Goal: Task Accomplishment & Management: Use online tool/utility

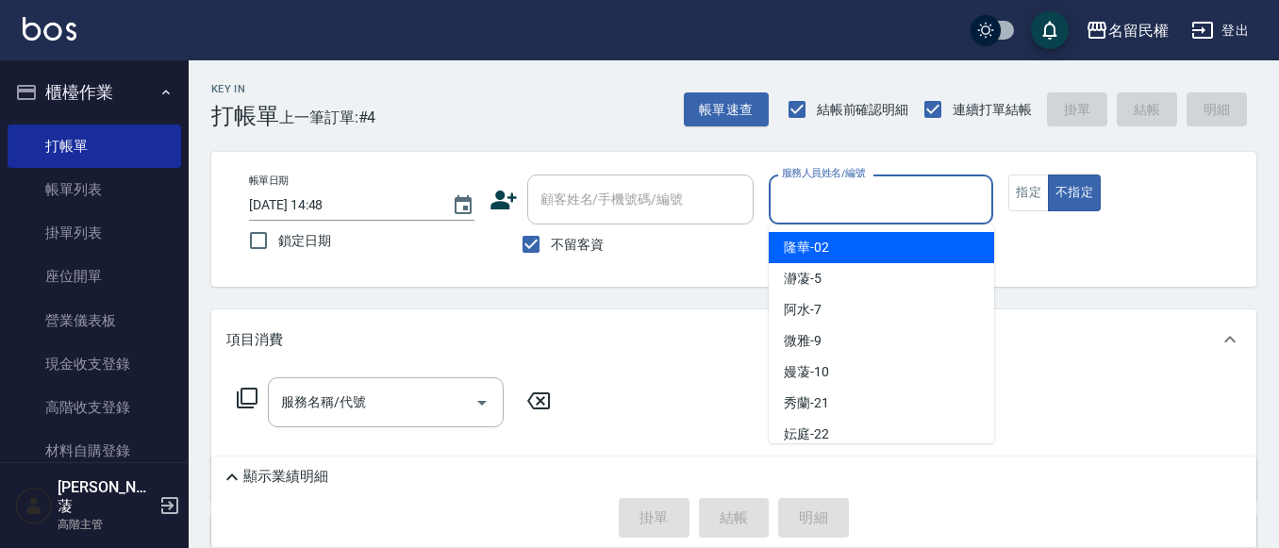
click at [864, 201] on input "服務人員姓名/編號" at bounding box center [881, 199] width 208 height 33
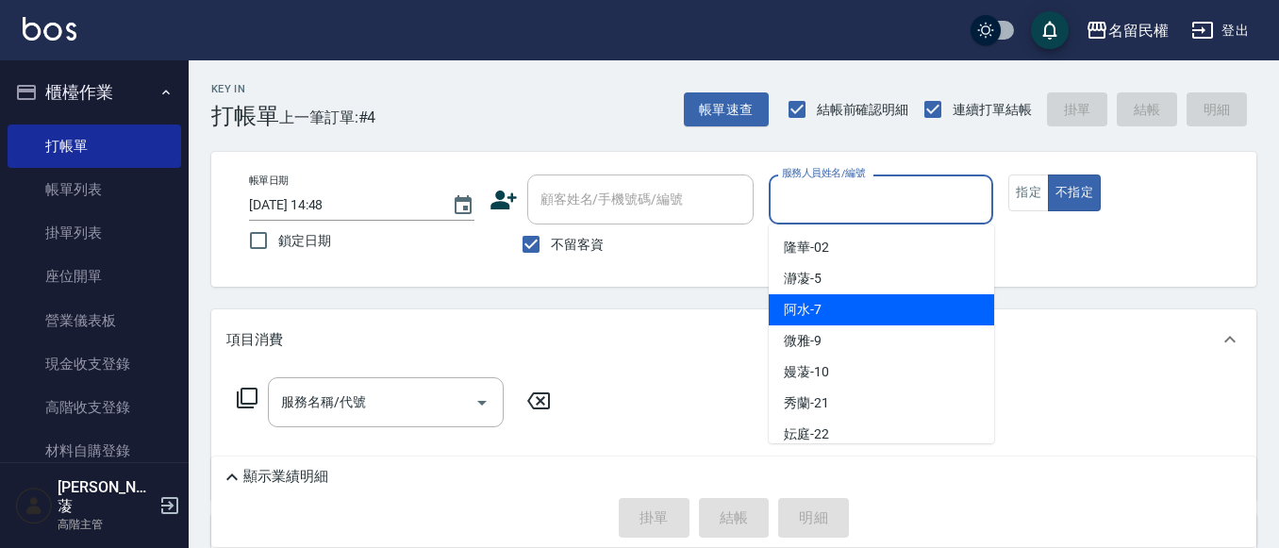
click at [798, 311] on span "阿水 -7" at bounding box center [803, 310] width 38 height 20
type input "阿水-7"
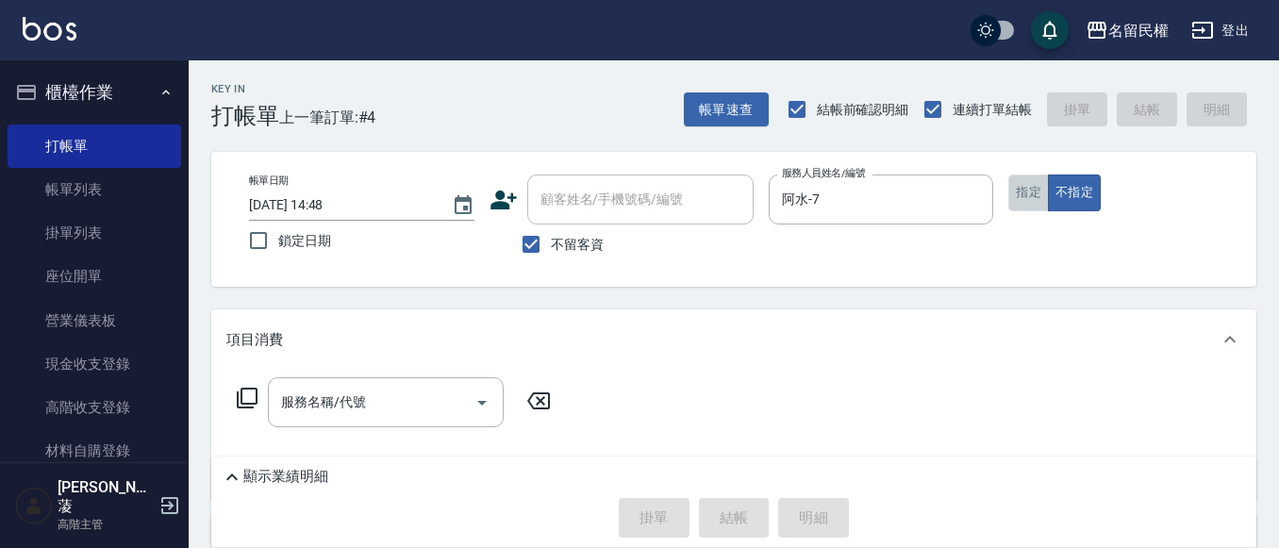
drag, startPoint x: 1014, startPoint y: 200, endPoint x: 670, endPoint y: 339, distance: 371.2
click at [1011, 202] on button "指定" at bounding box center [1028, 193] width 41 height 37
drag, startPoint x: 341, startPoint y: 421, endPoint x: 341, endPoint y: 387, distance: 34.0
click at [340, 421] on div "服務名稱/代號" at bounding box center [386, 402] width 236 height 50
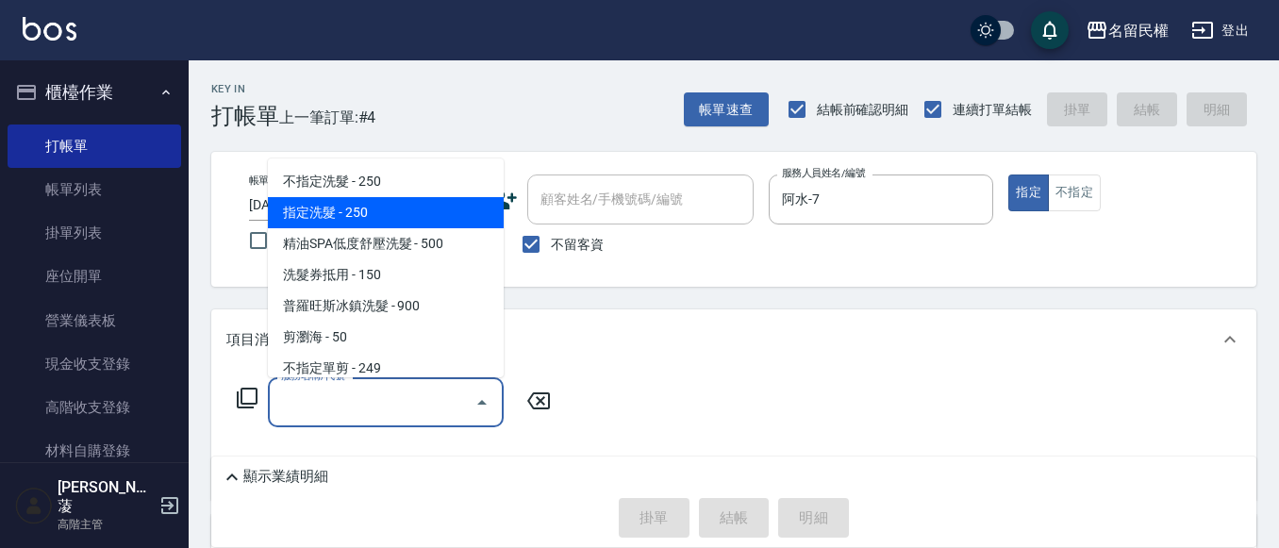
drag, startPoint x: 318, startPoint y: 203, endPoint x: 326, endPoint y: 215, distance: 14.9
click at [319, 205] on span "指定洗髮 - 250" at bounding box center [386, 212] width 236 height 31
type input "指定洗髮(102)"
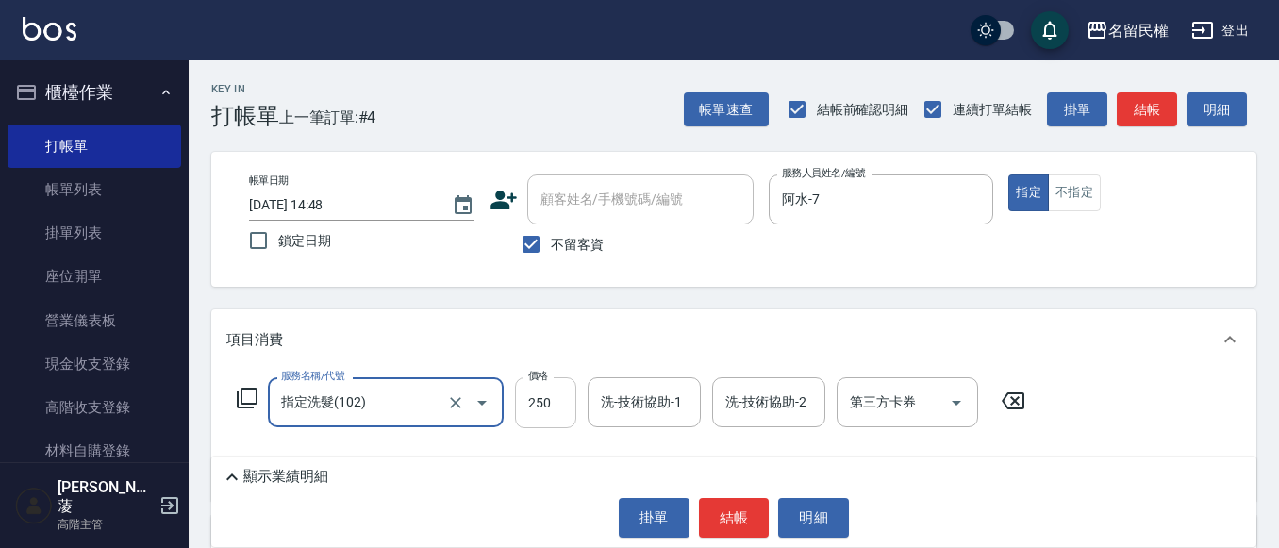
click at [564, 414] on input "250" at bounding box center [545, 402] width 61 height 51
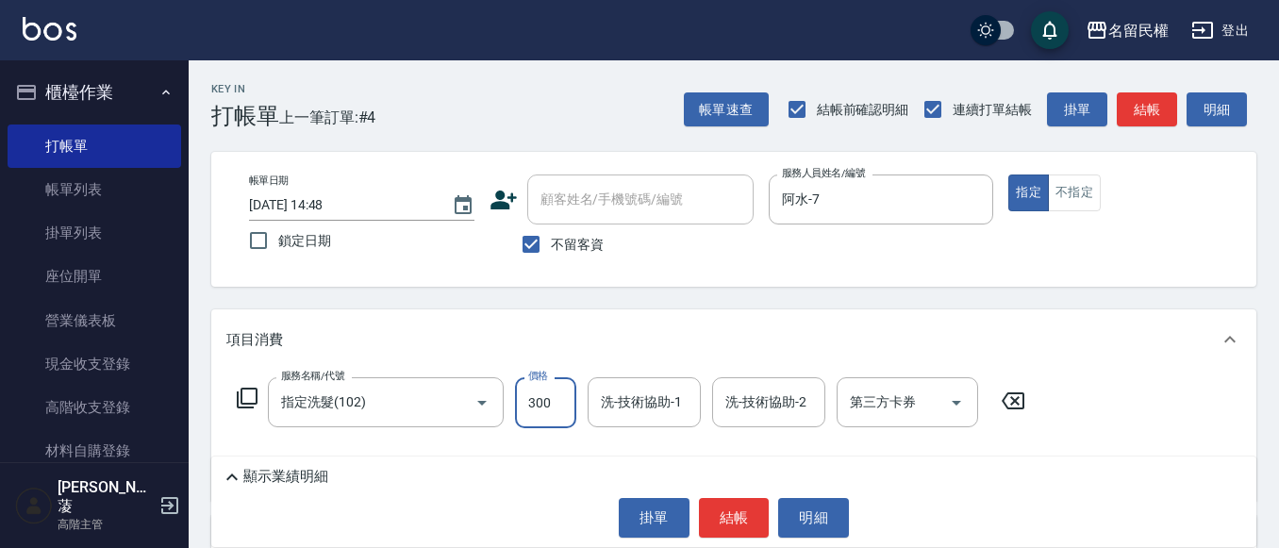
type input "300"
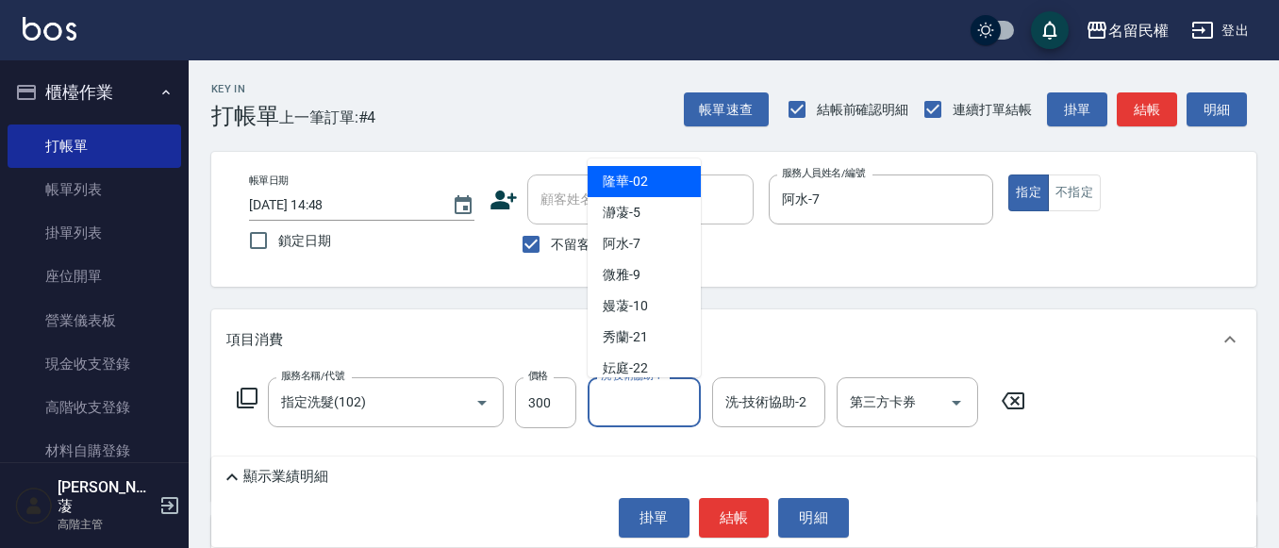
click at [634, 405] on input "洗-技術協助-1" at bounding box center [644, 402] width 96 height 33
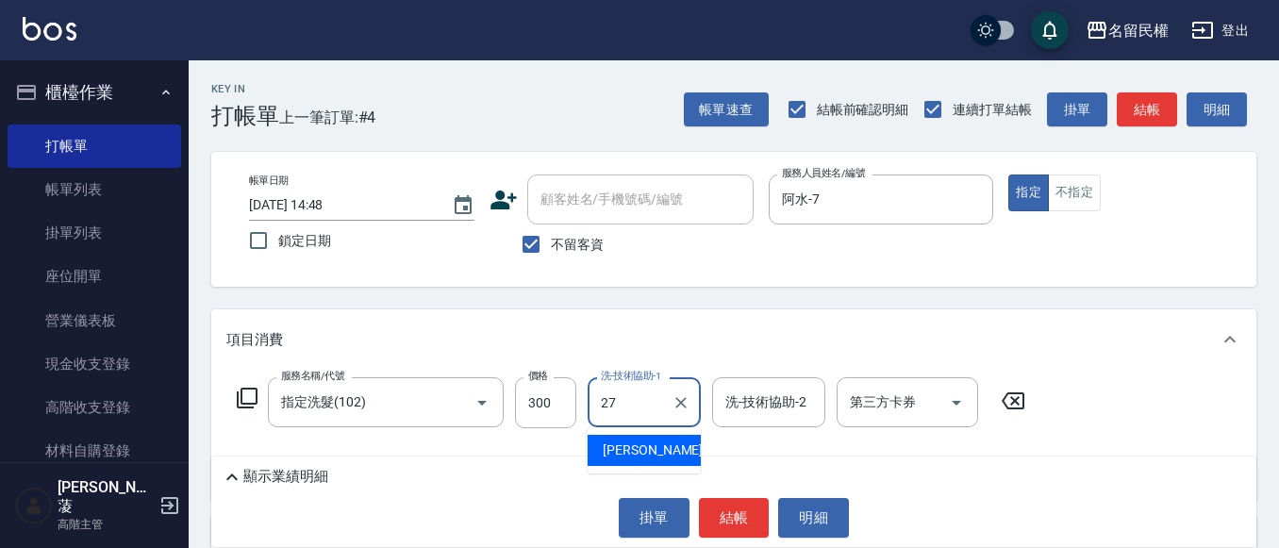
type input "[PERSON_NAME]-27"
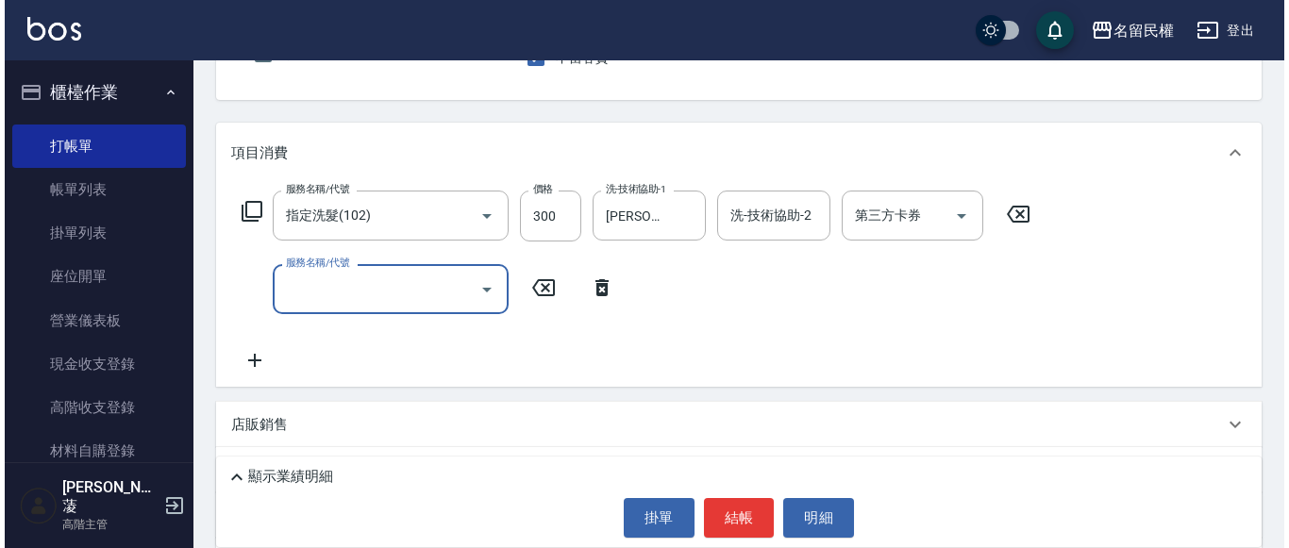
scroll to position [189, 0]
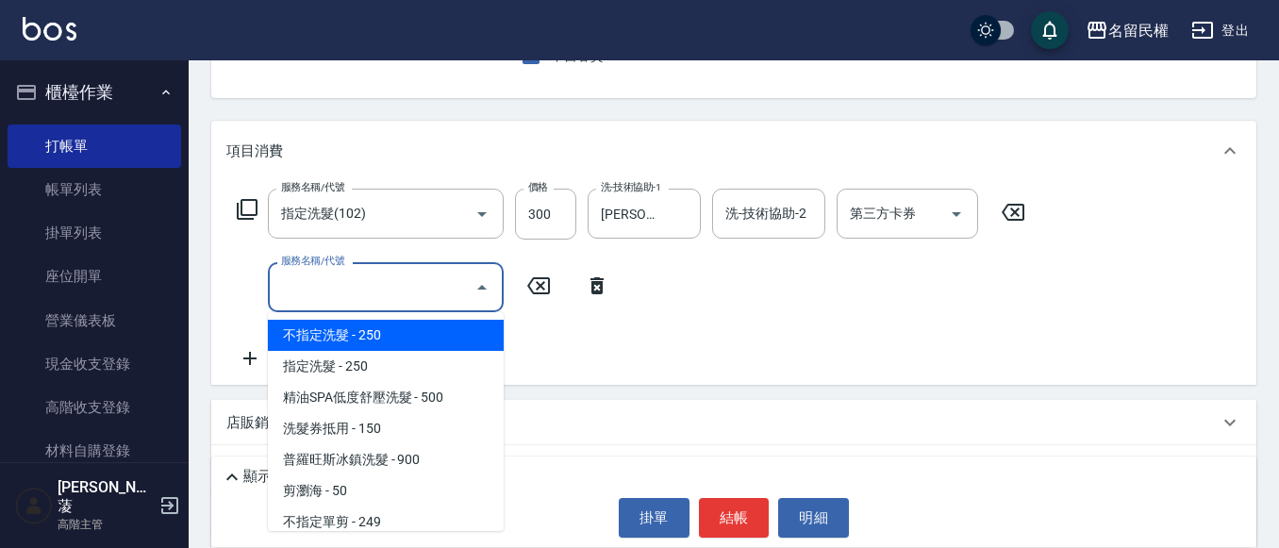
click at [395, 285] on input "服務名稱/代號" at bounding box center [371, 287] width 191 height 33
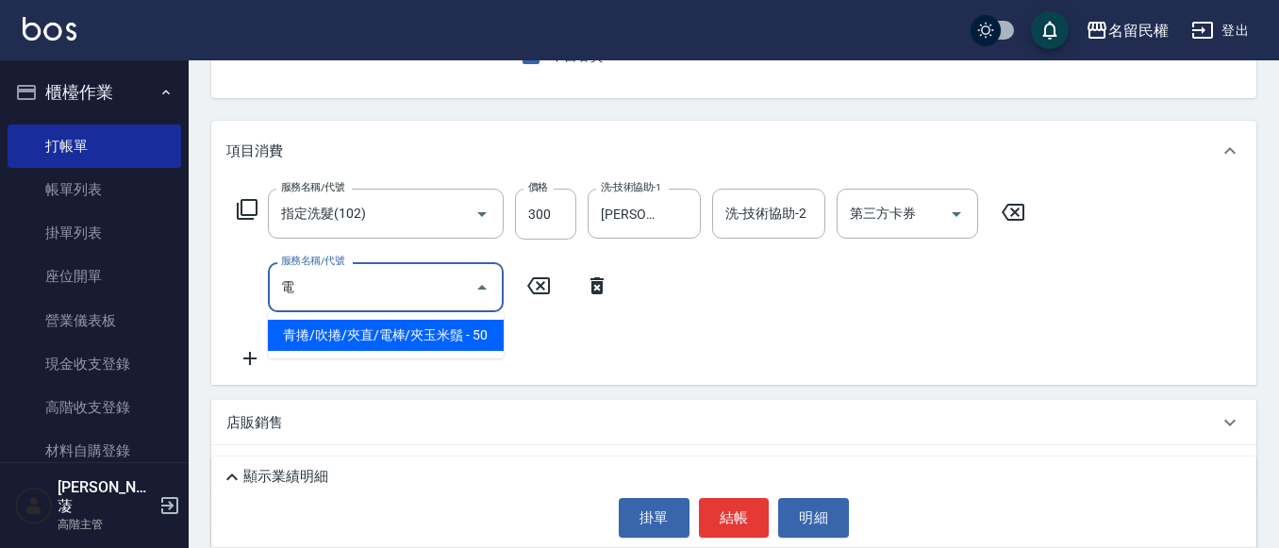
click at [412, 324] on span "青捲/吹捲/夾直/電棒/夾玉米鬚 - 50" at bounding box center [386, 335] width 236 height 31
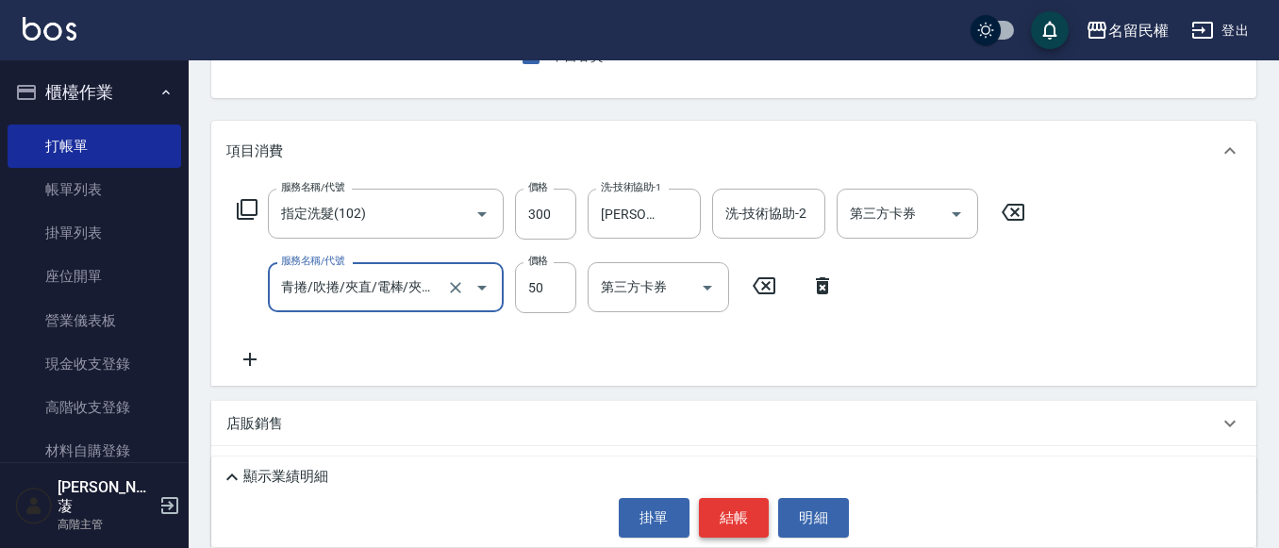
type input "青捲/吹捲/夾直/電棒/夾玉米鬚(703)"
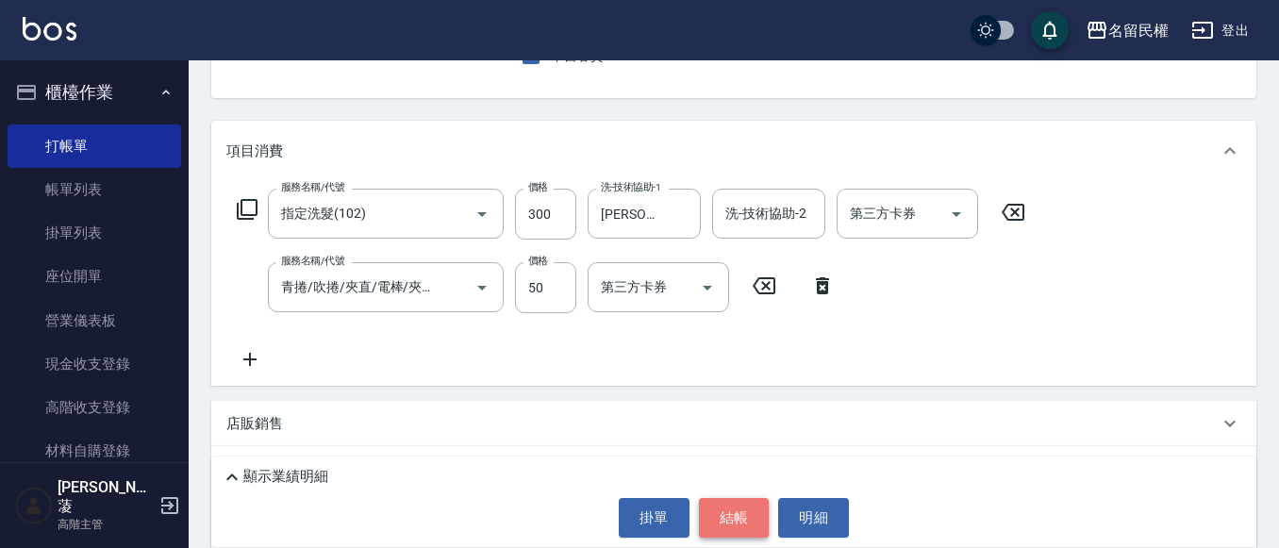
click at [753, 517] on button "結帳" at bounding box center [734, 518] width 71 height 40
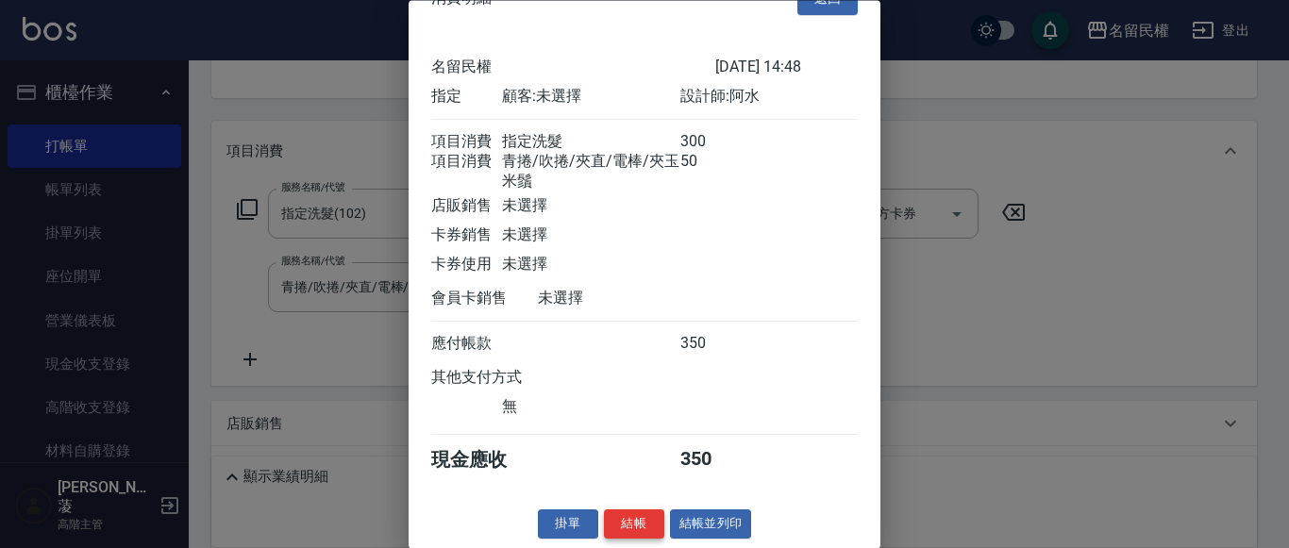
scroll to position [70, 0]
click at [620, 510] on button "結帳" at bounding box center [634, 524] width 60 height 29
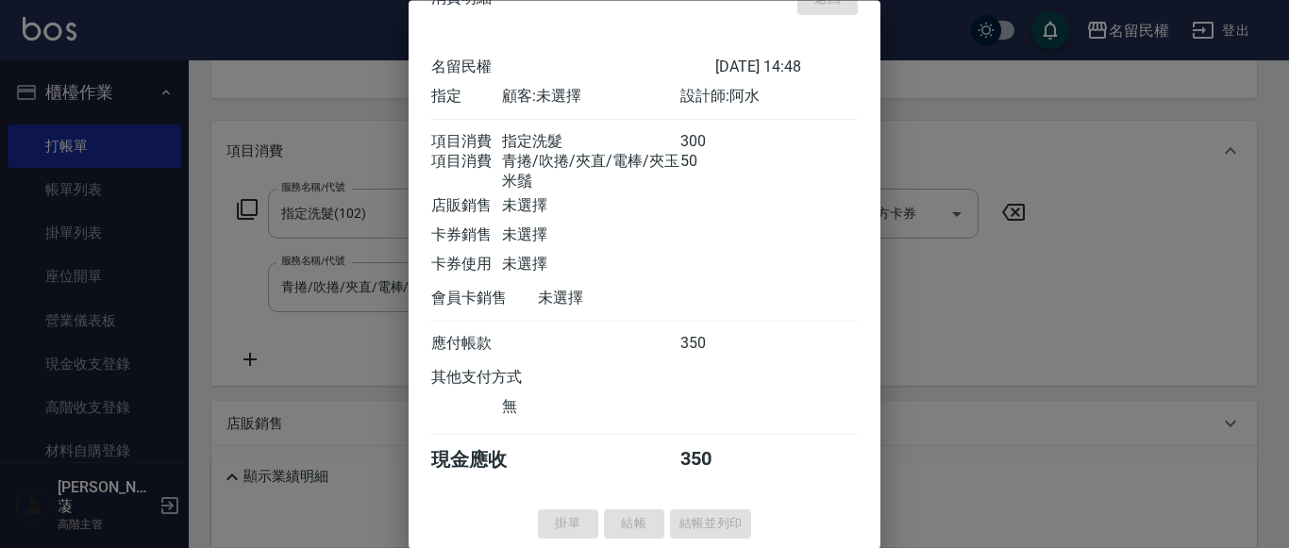
type input "[DATE] 16:26"
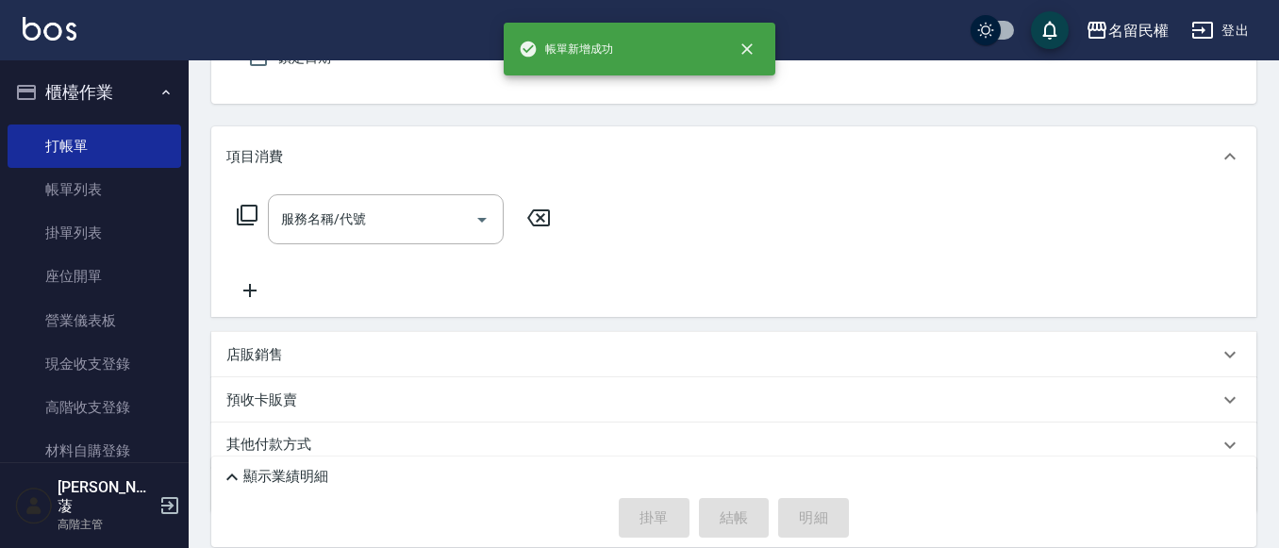
scroll to position [0, 0]
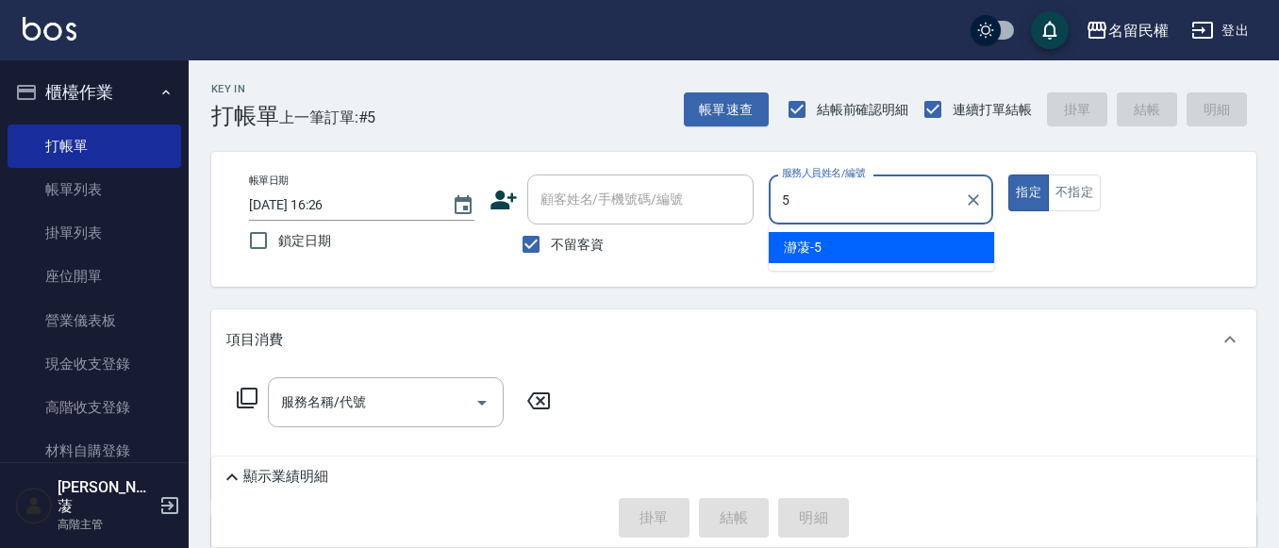
type input "瀞蓤-5"
type button "true"
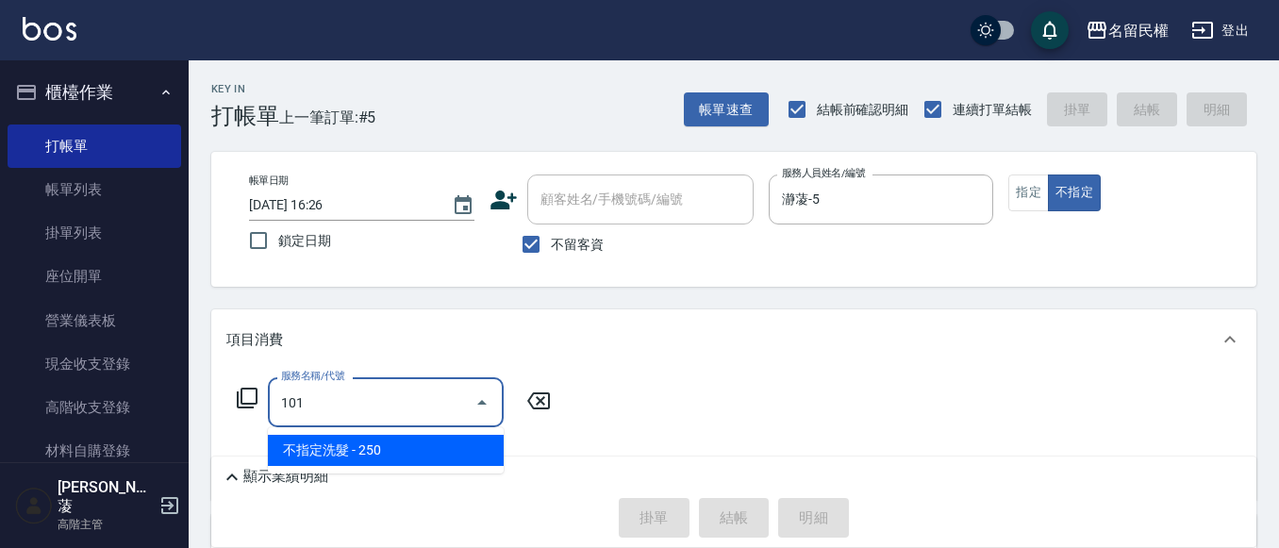
type input "不指定洗髮(101)"
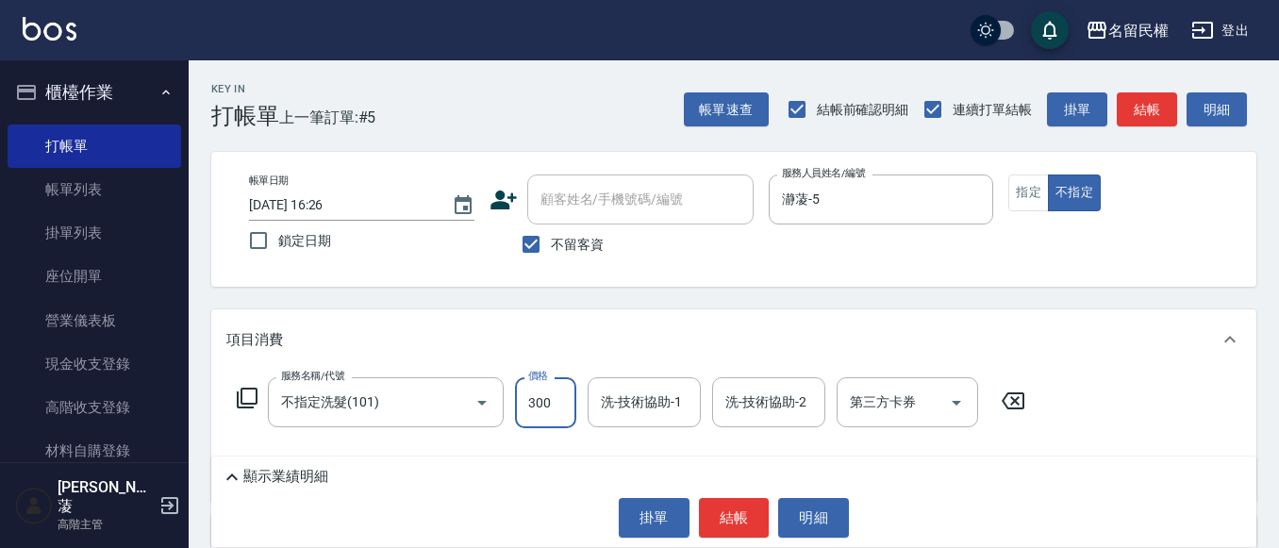
type input "300"
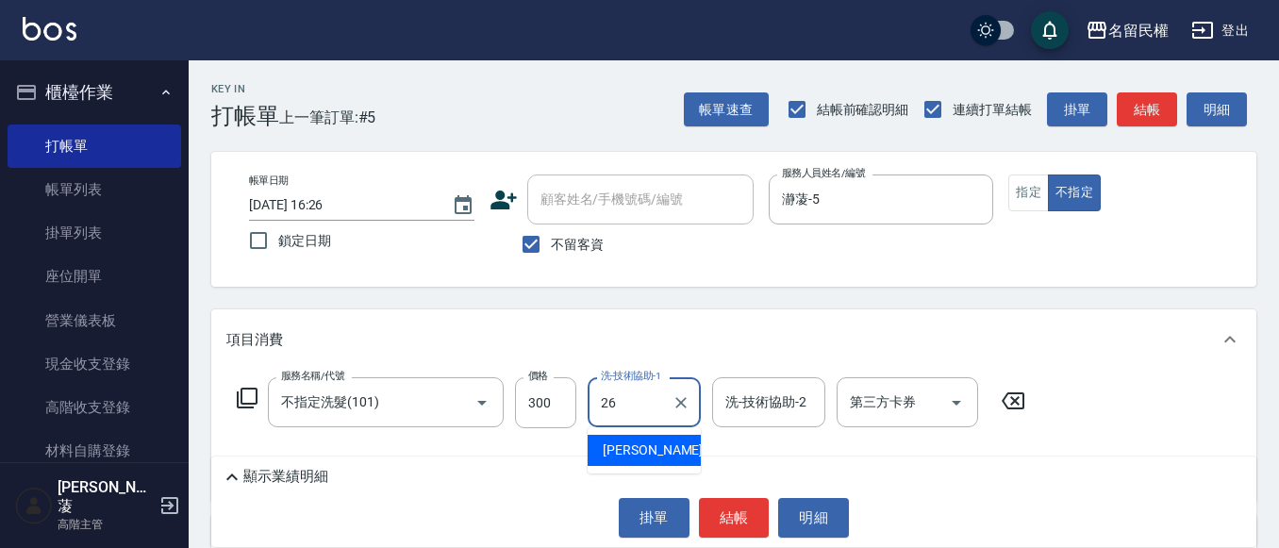
type input "沅莘-26"
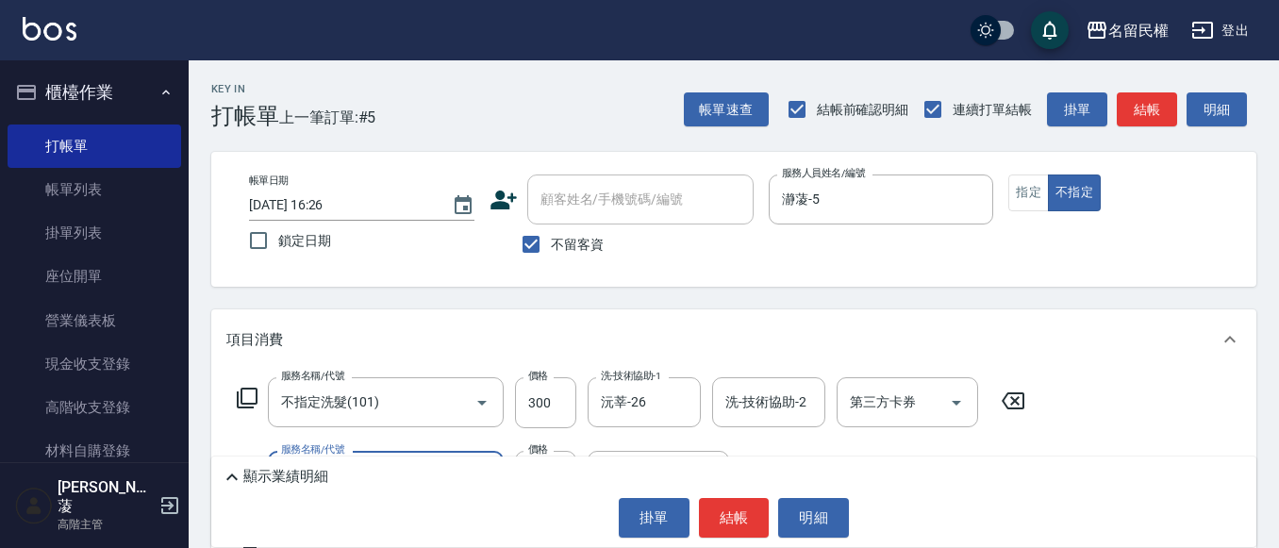
type input "[PERSON_NAME](701)"
type input "330"
type input "沅莘-26"
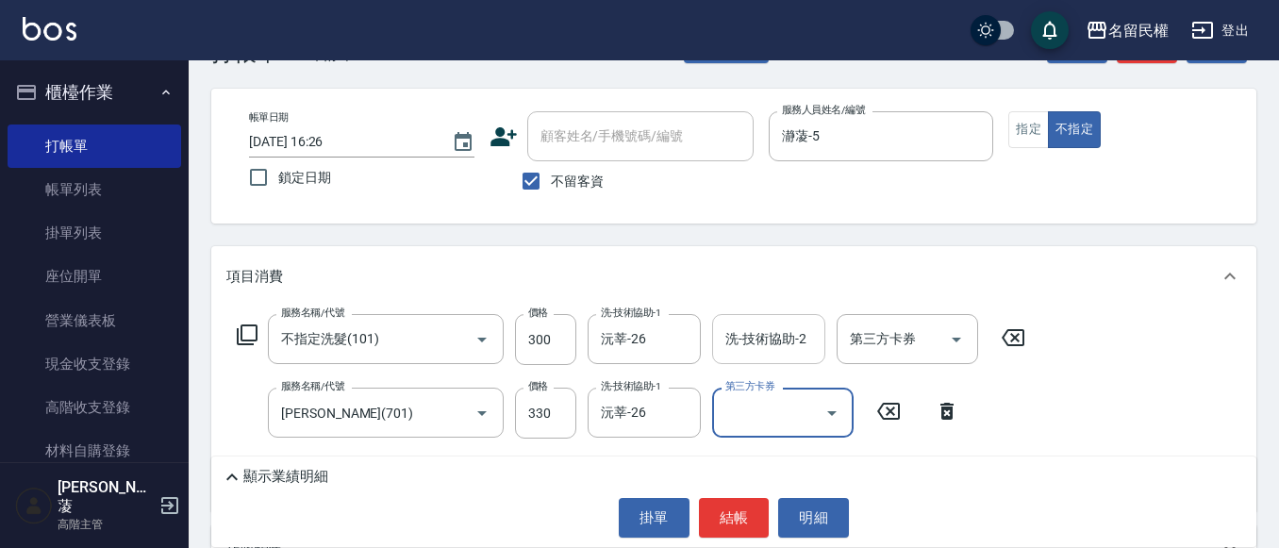
scroll to position [94, 0]
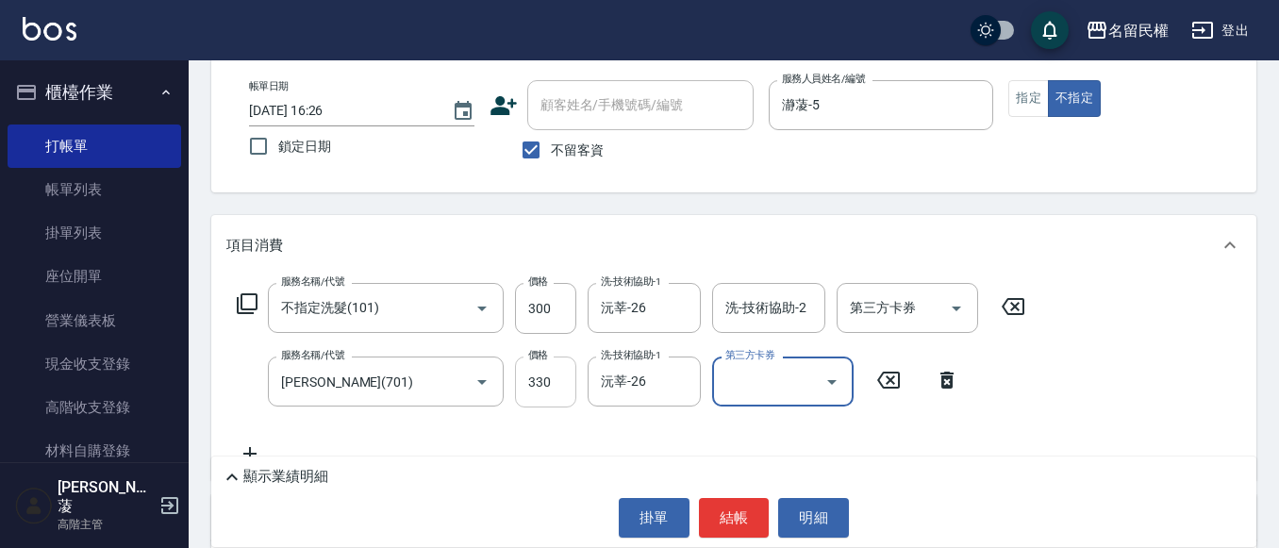
click at [550, 389] on input "330" at bounding box center [545, 382] width 61 height 51
type input "30"
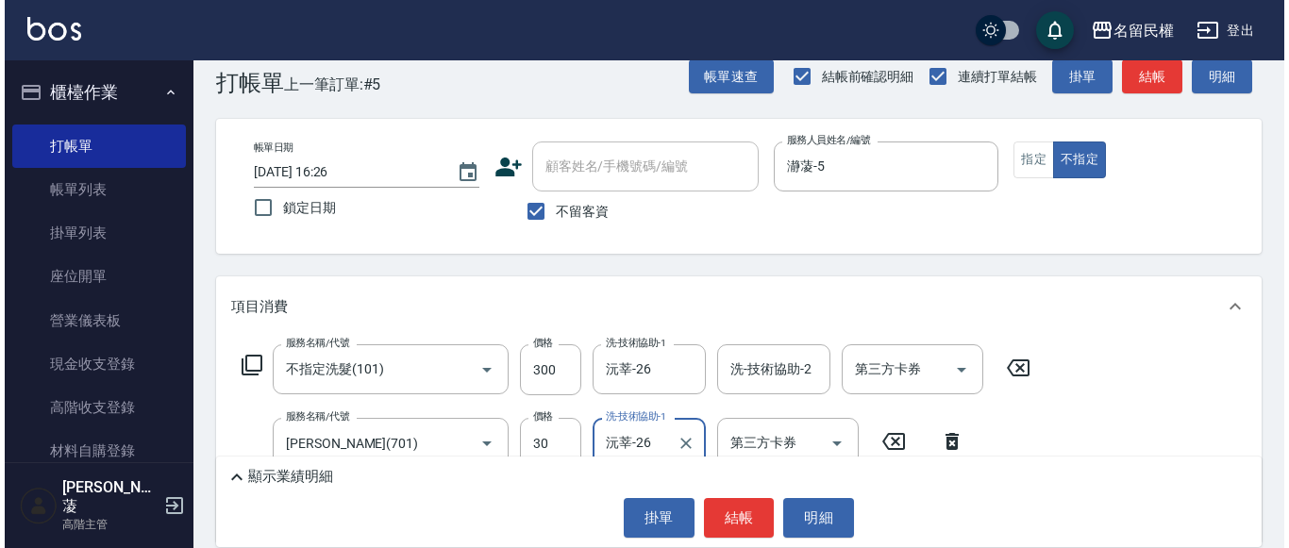
scroll to position [0, 0]
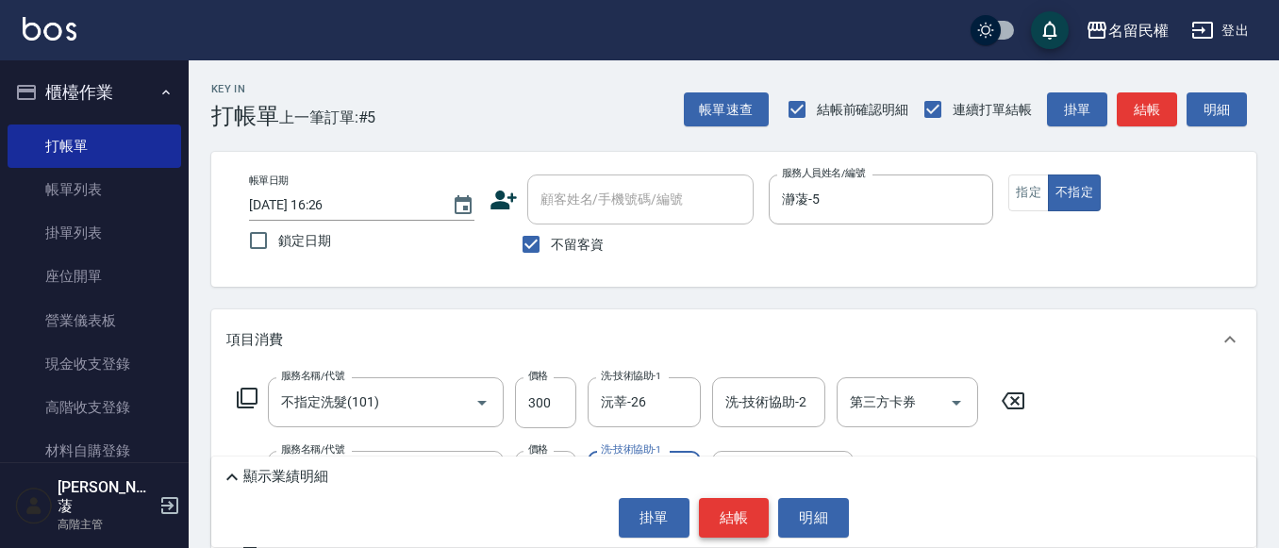
click at [722, 524] on button "結帳" at bounding box center [734, 518] width 71 height 40
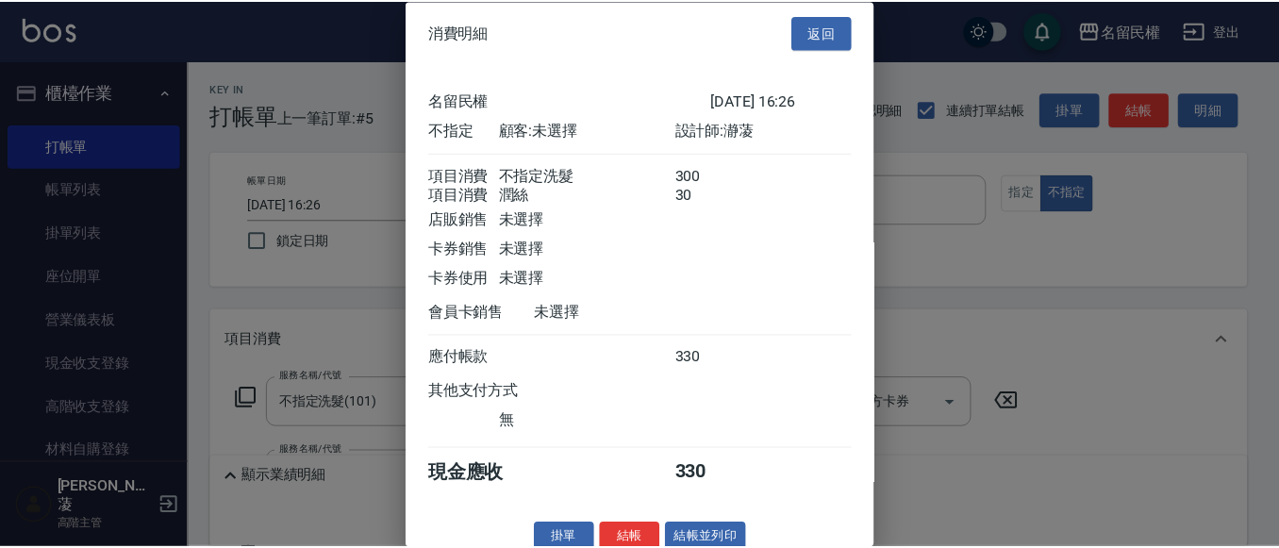
scroll to position [47, 0]
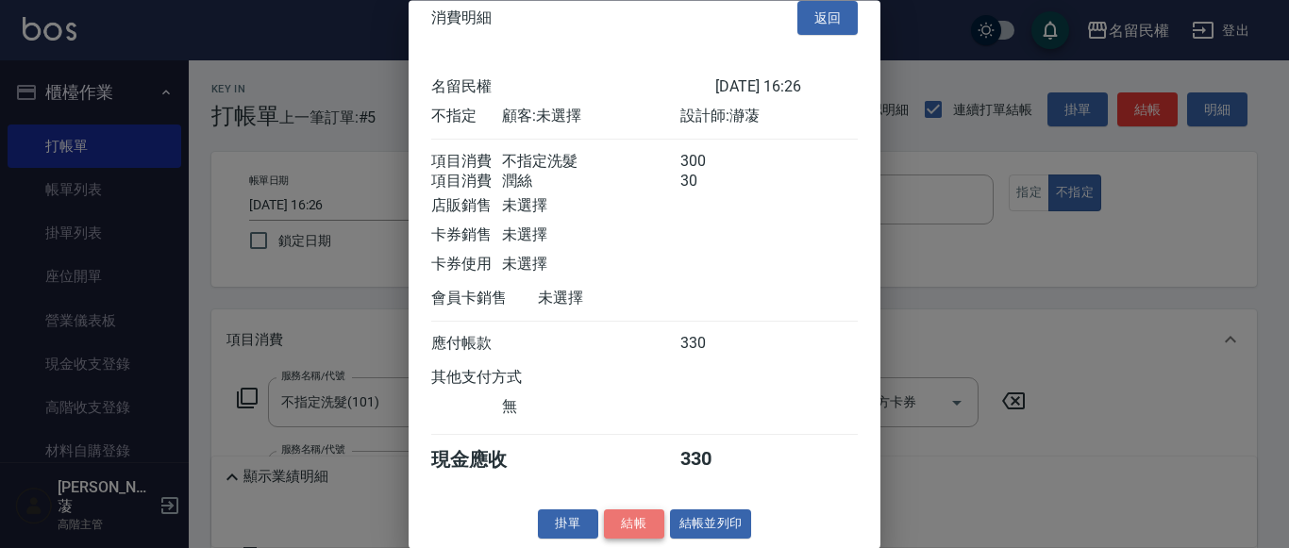
click at [638, 521] on button "結帳" at bounding box center [634, 524] width 60 height 29
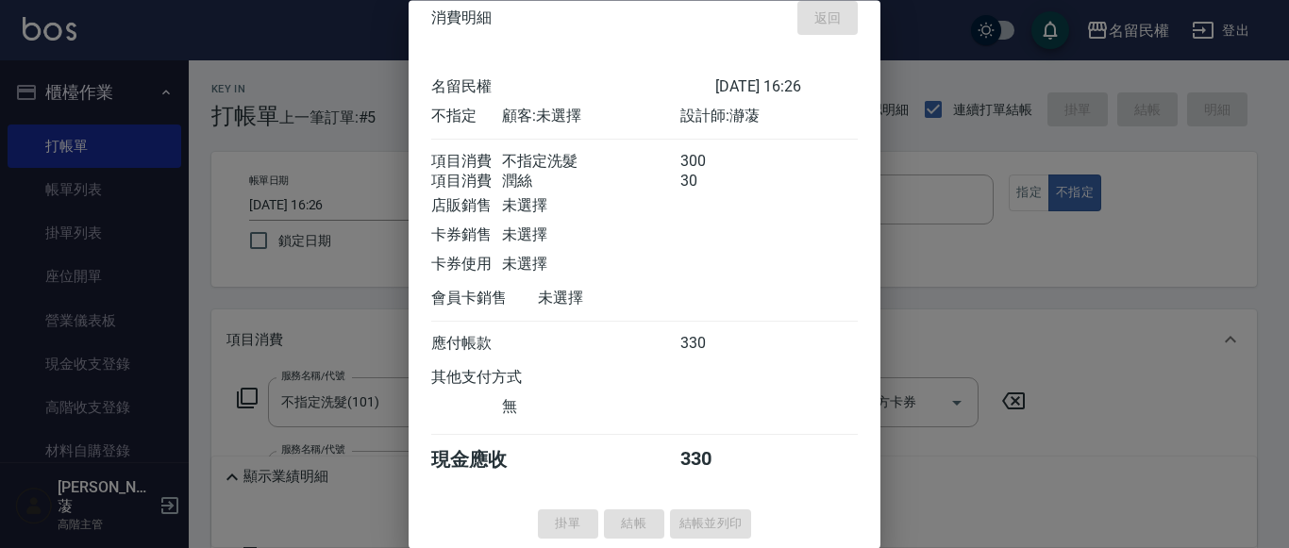
type input "[DATE] 16:39"
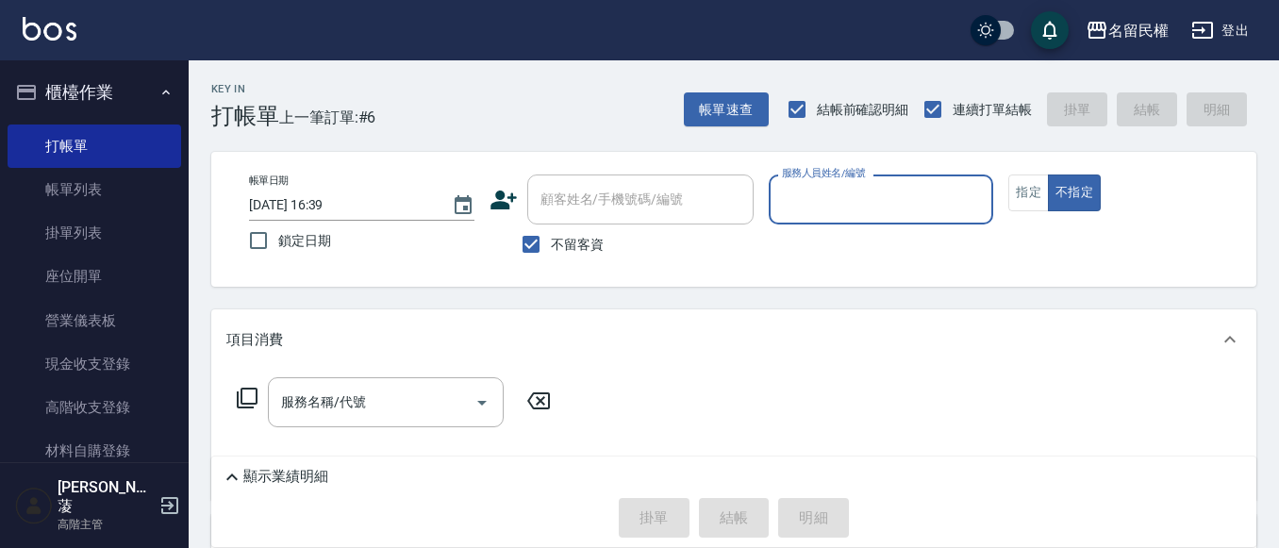
click at [790, 191] on input "服務人員姓名/編號" at bounding box center [881, 199] width 208 height 33
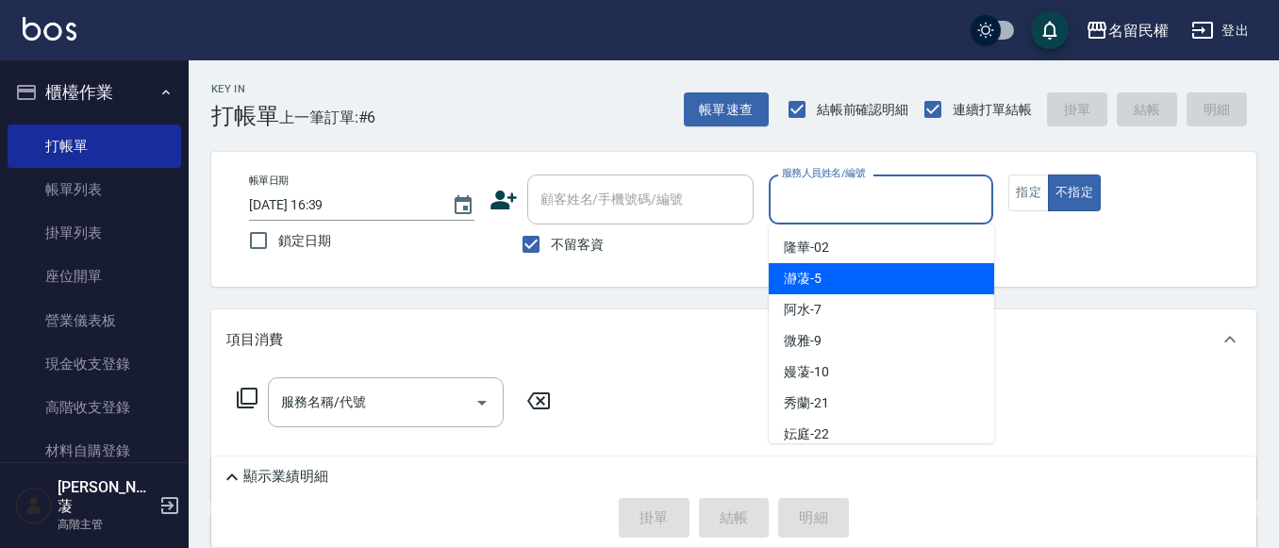
click at [791, 283] on span "瀞蓤 -5" at bounding box center [803, 279] width 38 height 20
type input "瀞蓤-5"
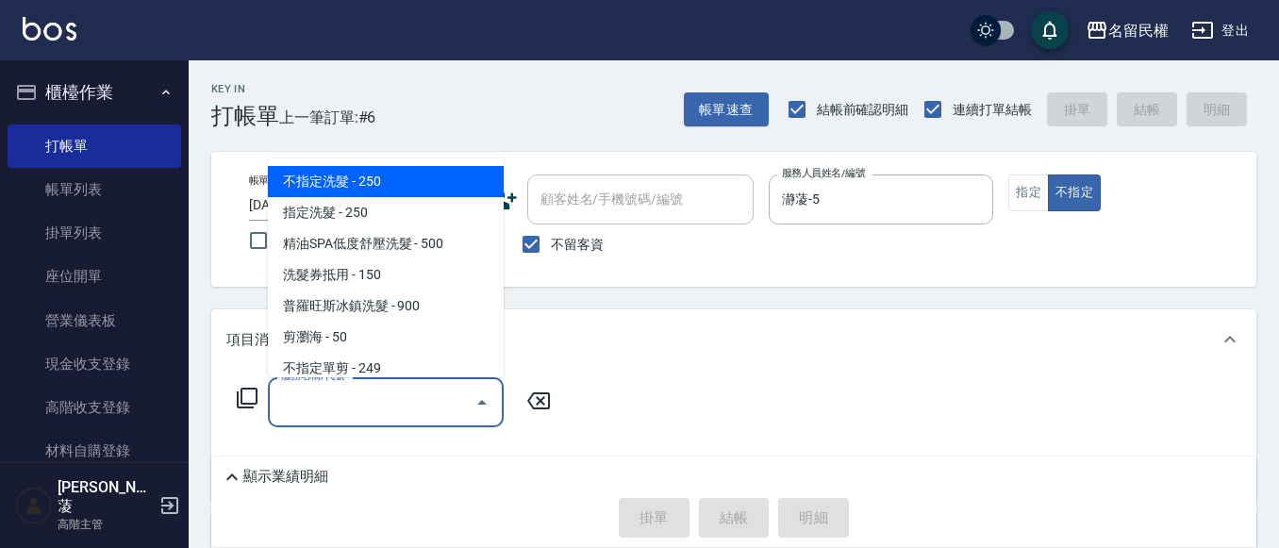
drag, startPoint x: 427, startPoint y: 400, endPoint x: 363, endPoint y: 287, distance: 130.1
click at [426, 400] on input "服務名稱/代號" at bounding box center [371, 402] width 191 height 33
click at [358, 186] on span "不指定洗髮 - 250" at bounding box center [386, 181] width 236 height 31
type input "不指定洗髮(101)"
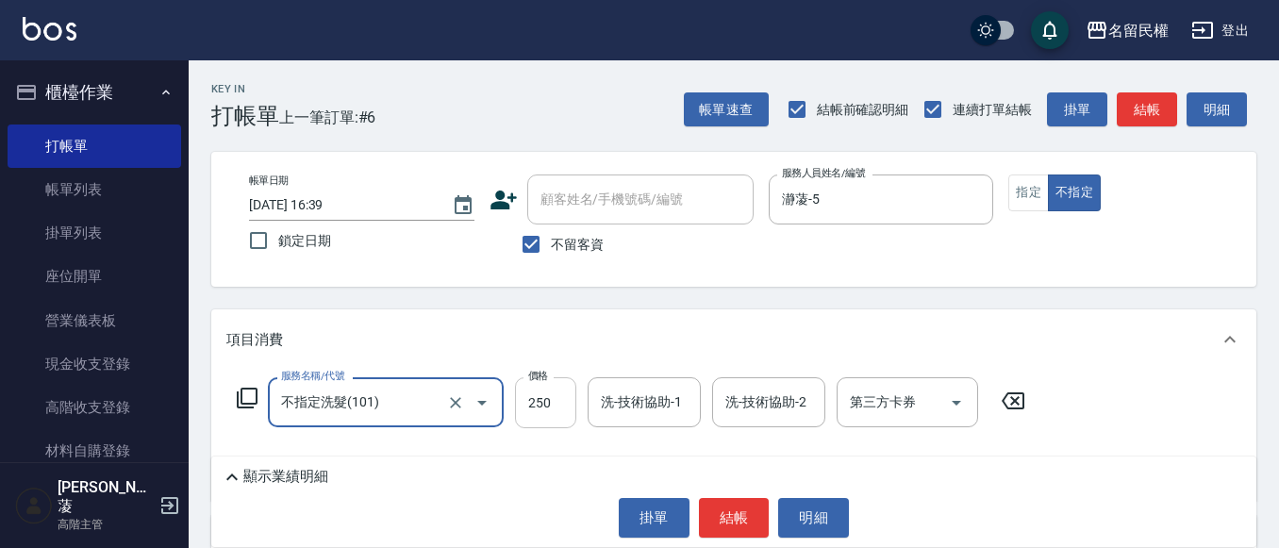
click at [562, 394] on input "250" at bounding box center [545, 402] width 61 height 51
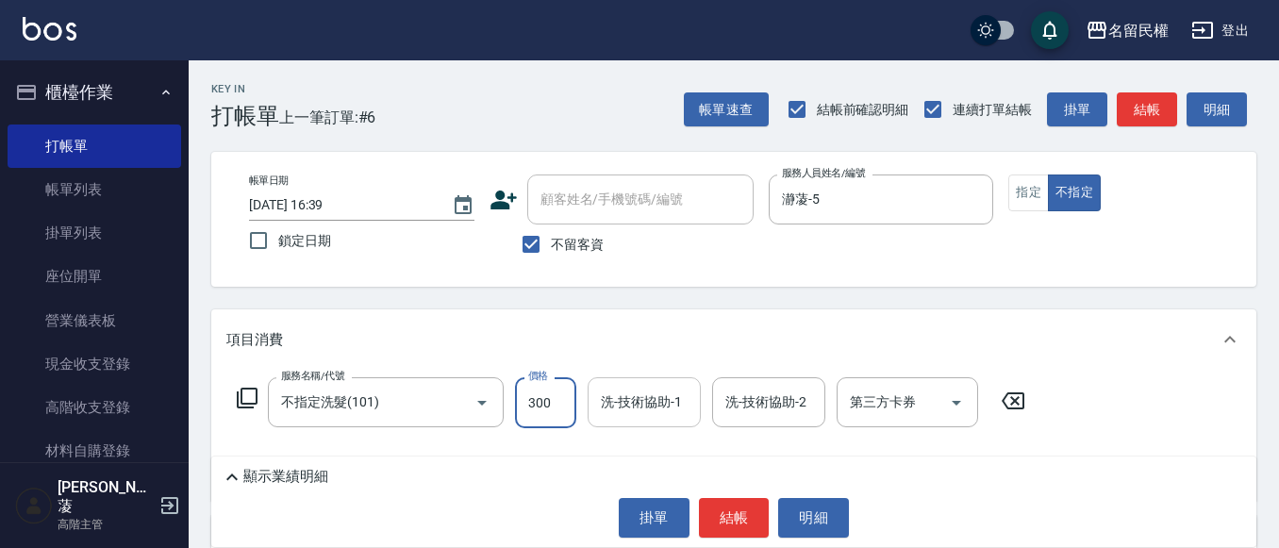
type input "300"
click at [638, 411] on input "2" at bounding box center [644, 402] width 96 height 33
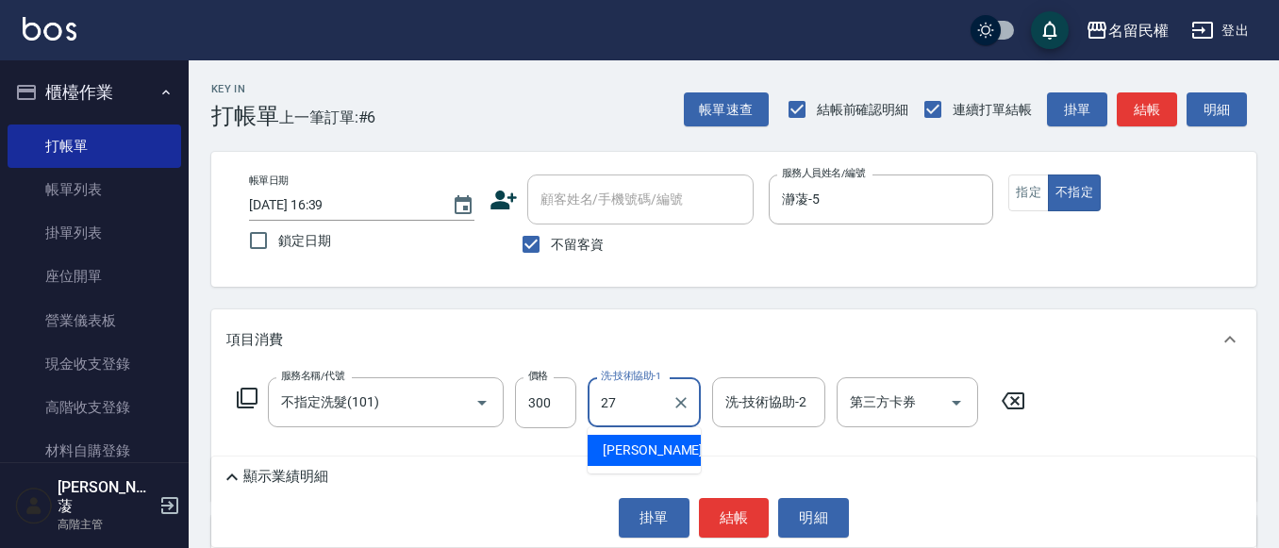
type input "[PERSON_NAME]-27"
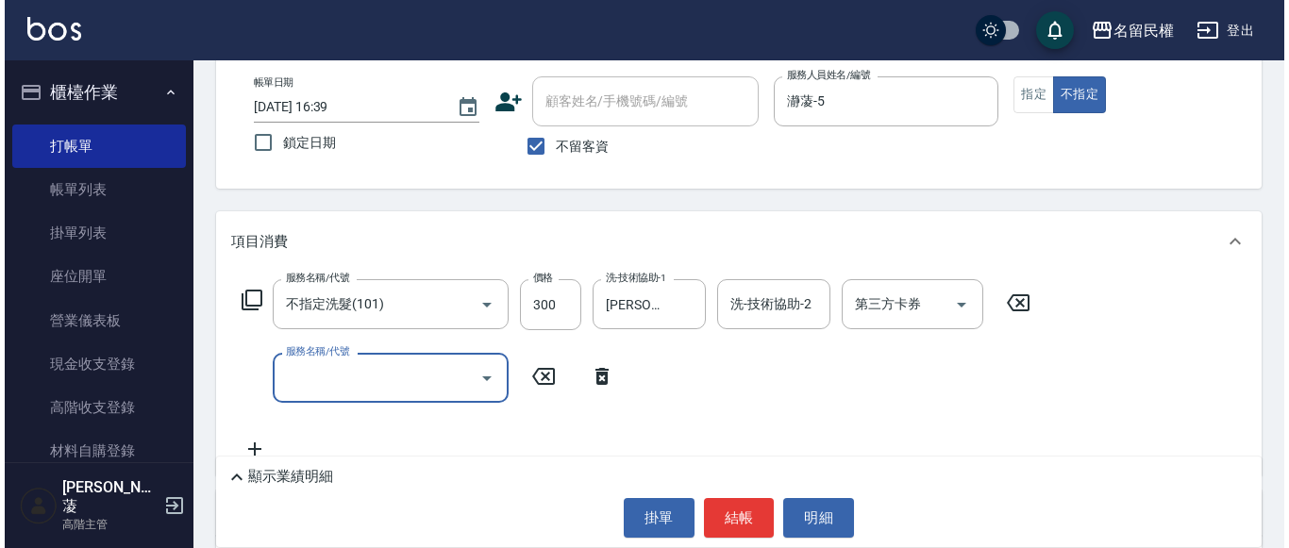
scroll to position [189, 0]
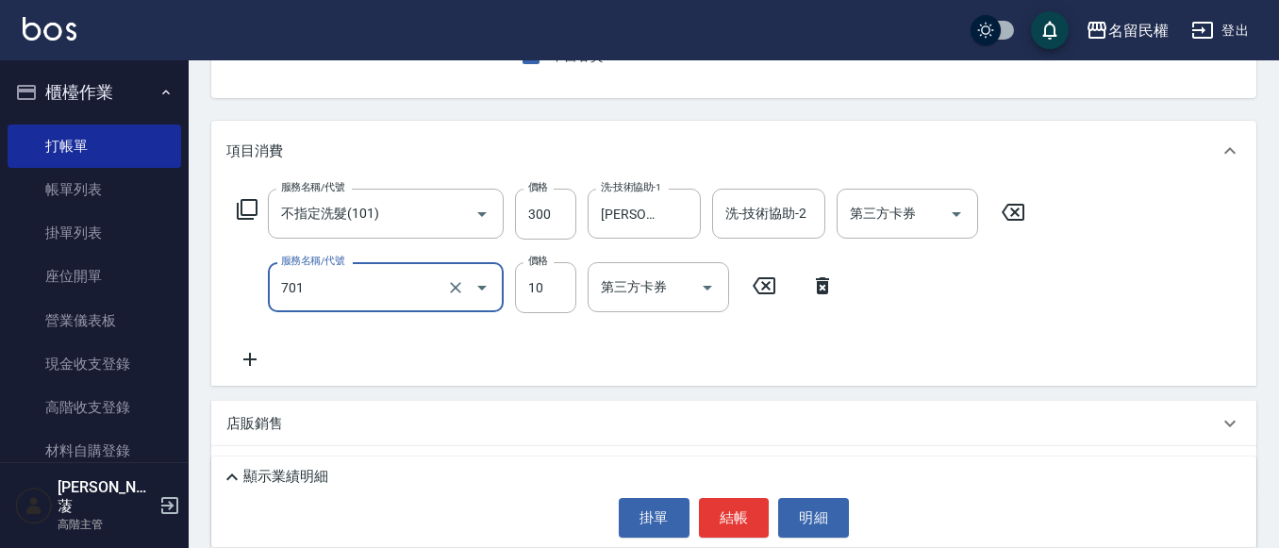
type input "[PERSON_NAME](701)"
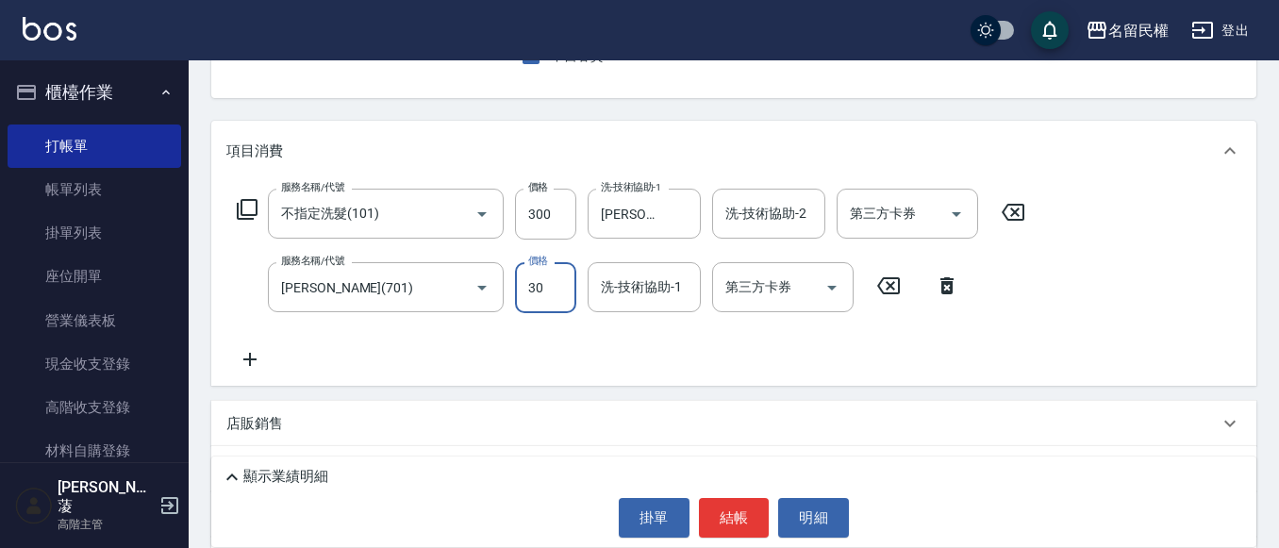
type input "30"
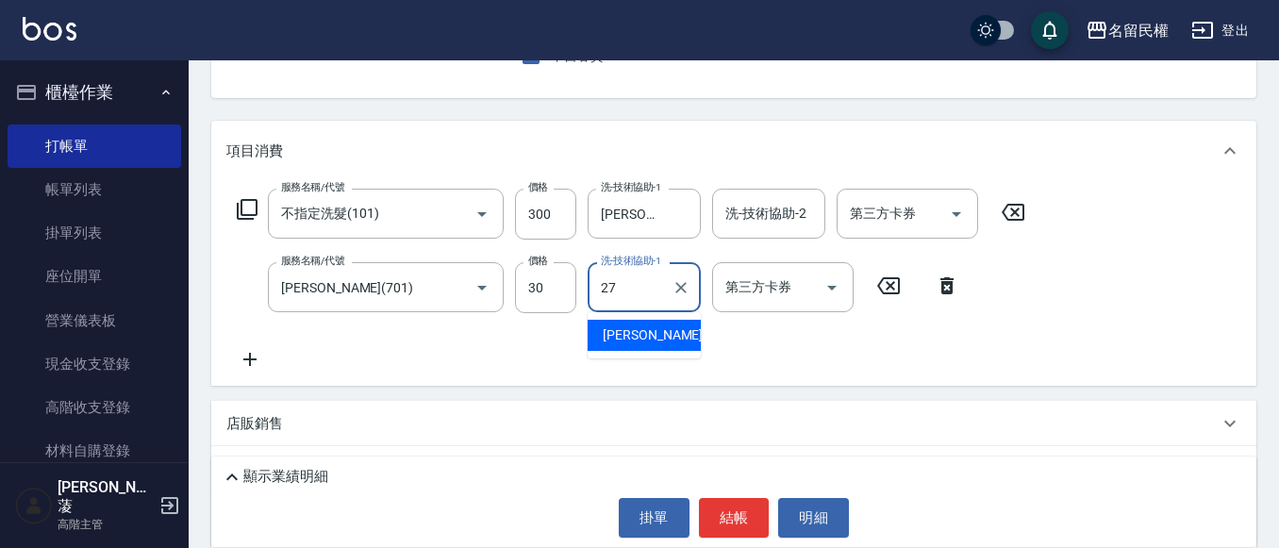
type input "[PERSON_NAME]-27"
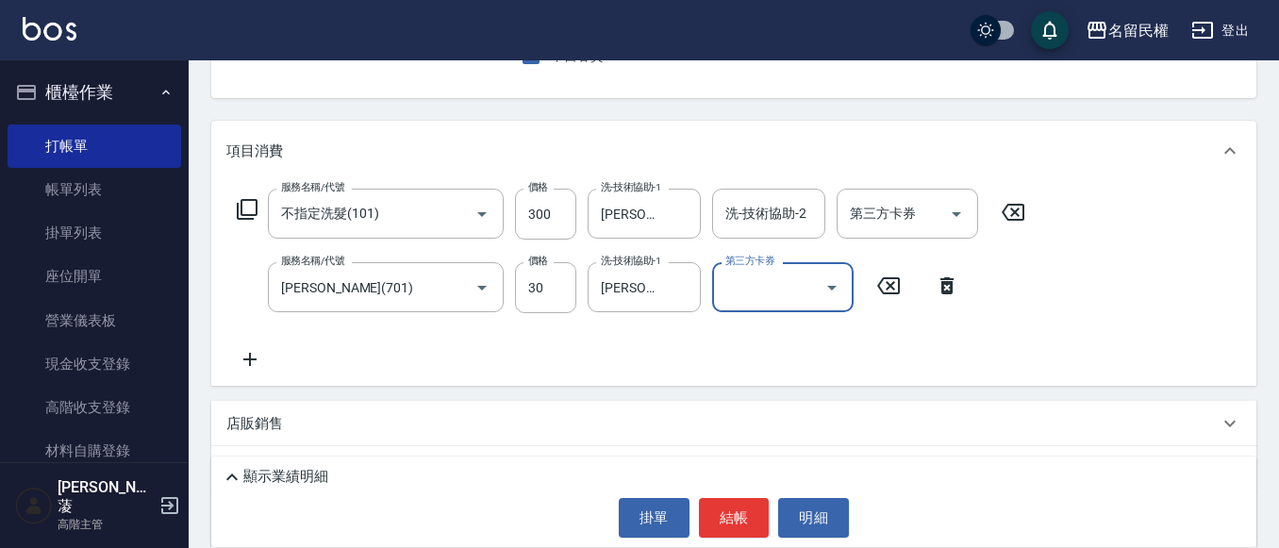
click at [688, 358] on div "服務名稱/代號 不指定洗髮(101) 服務名稱/代號 價格 300 價格 洗-技術協助-1 [PERSON_NAME]-27 洗-技術協助-1 洗-技術協助-…" at bounding box center [631, 280] width 810 height 182
click at [746, 503] on button "結帳" at bounding box center [734, 518] width 71 height 40
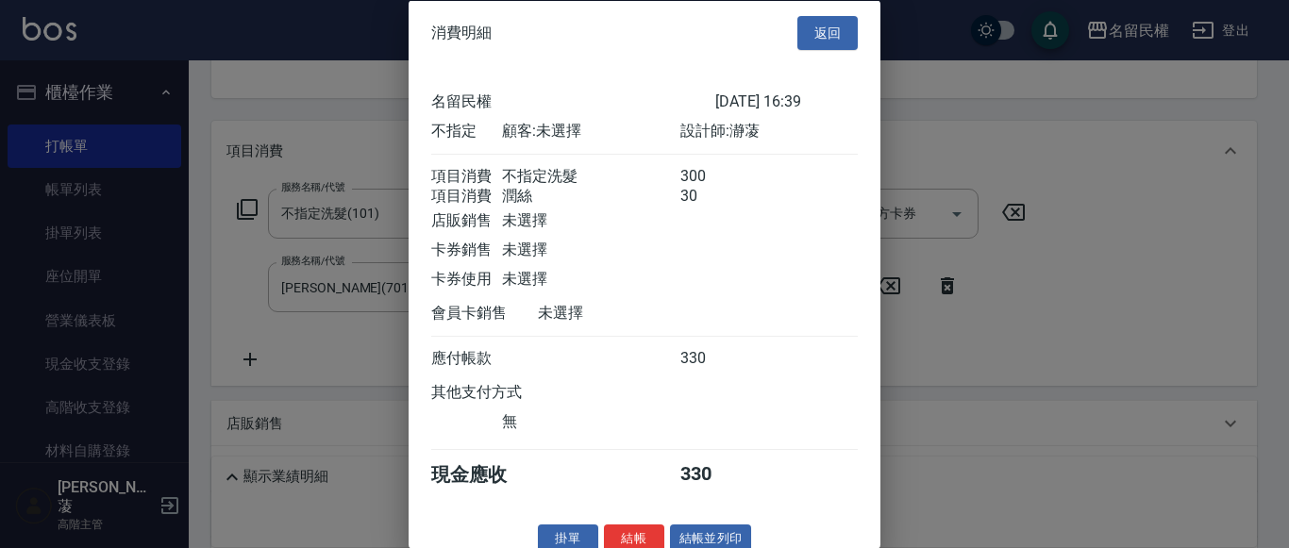
scroll to position [47, 0]
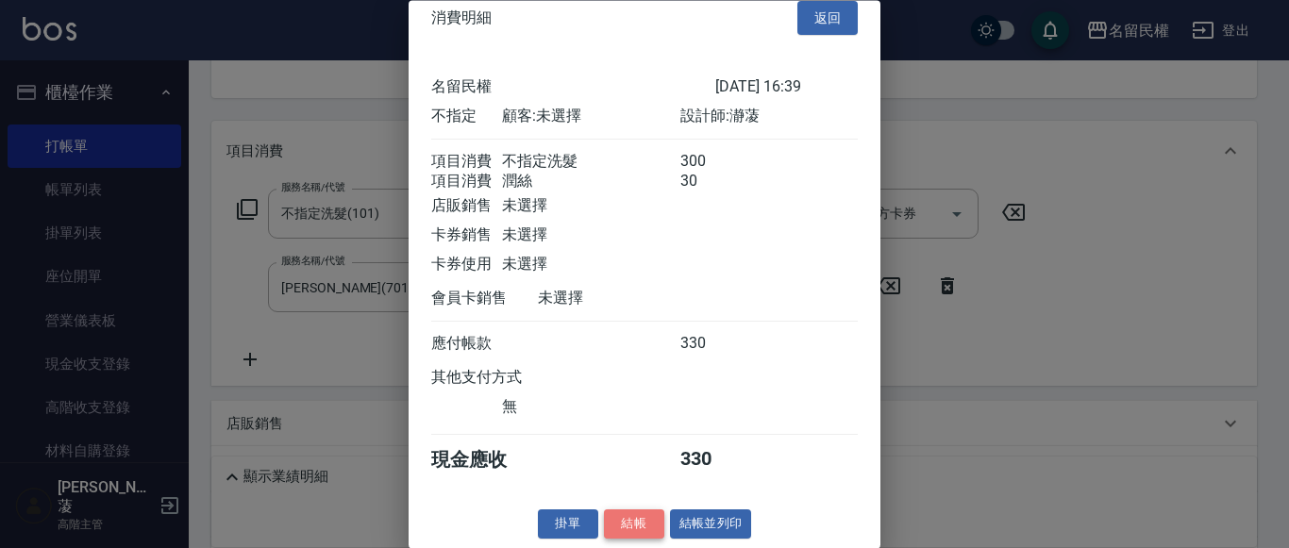
click at [615, 525] on button "結帳" at bounding box center [634, 524] width 60 height 29
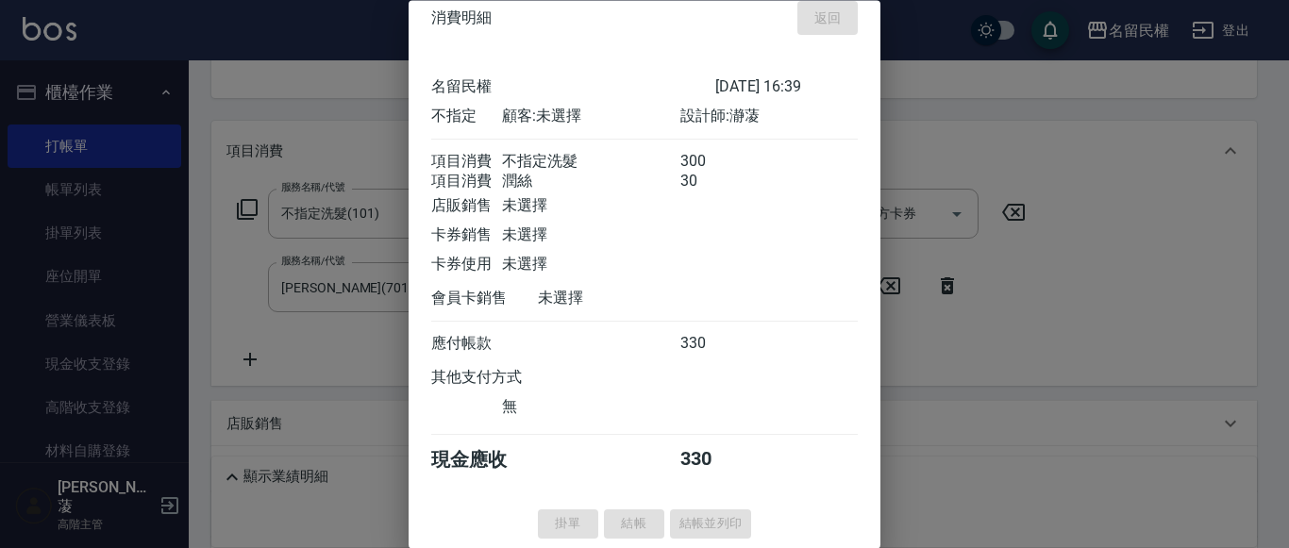
type input "[DATE] 16:53"
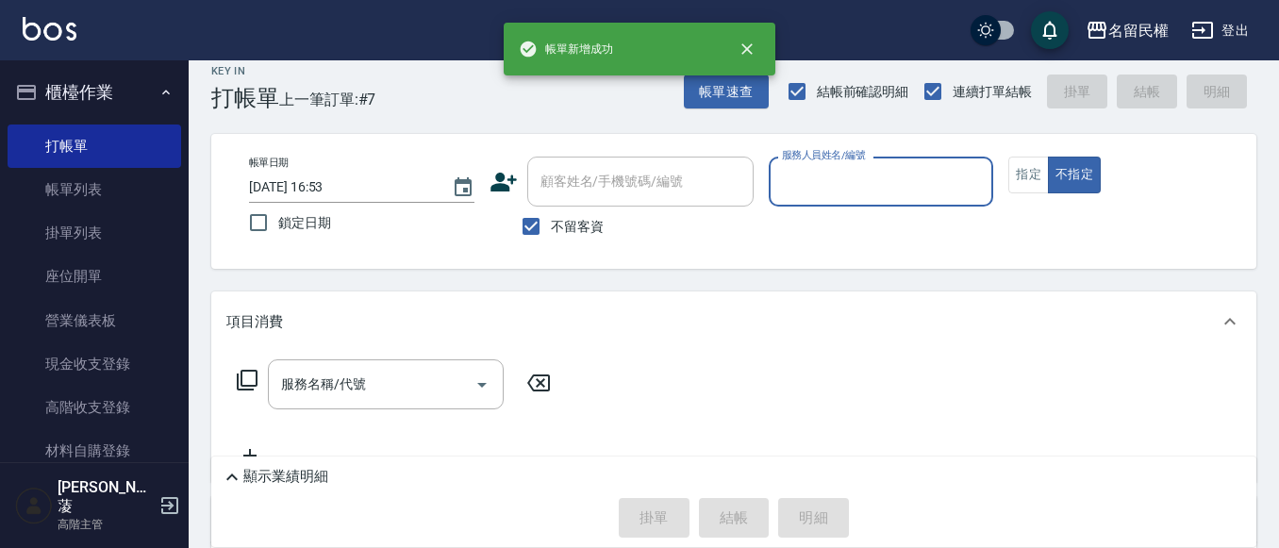
scroll to position [0, 0]
